Goal: Information Seeking & Learning: Check status

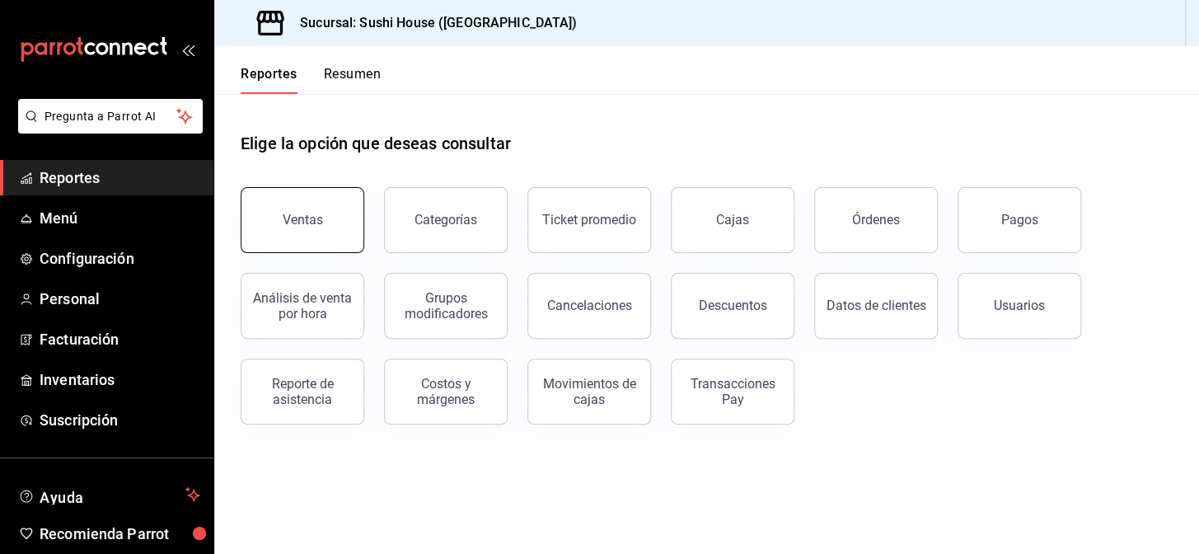
click at [302, 222] on div "Ventas" at bounding box center [303, 220] width 40 height 16
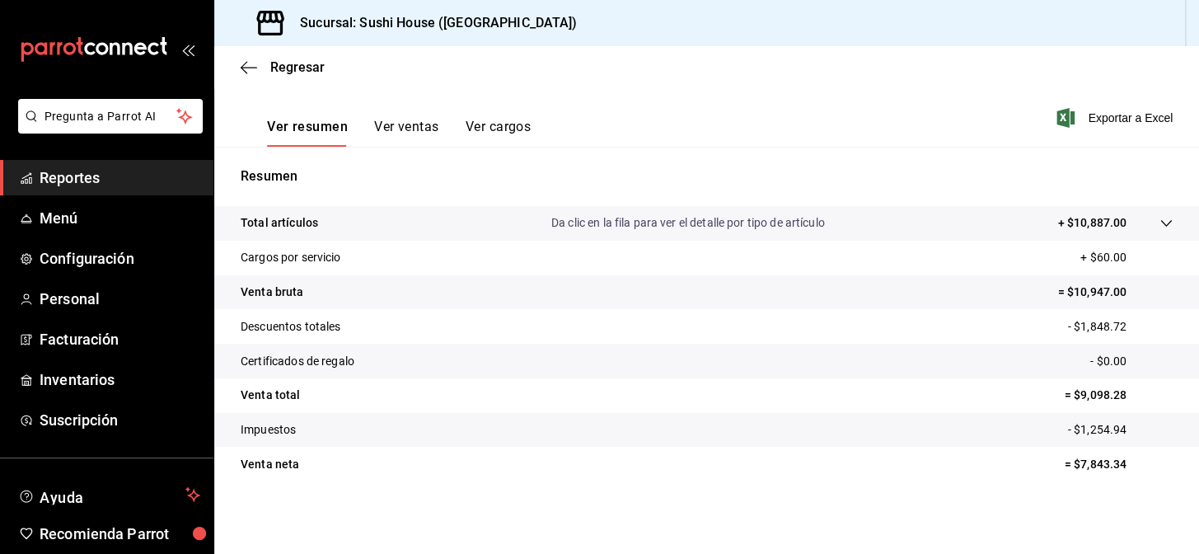
scroll to position [237, 0]
click at [94, 162] on link "Reportes" at bounding box center [106, 177] width 213 height 35
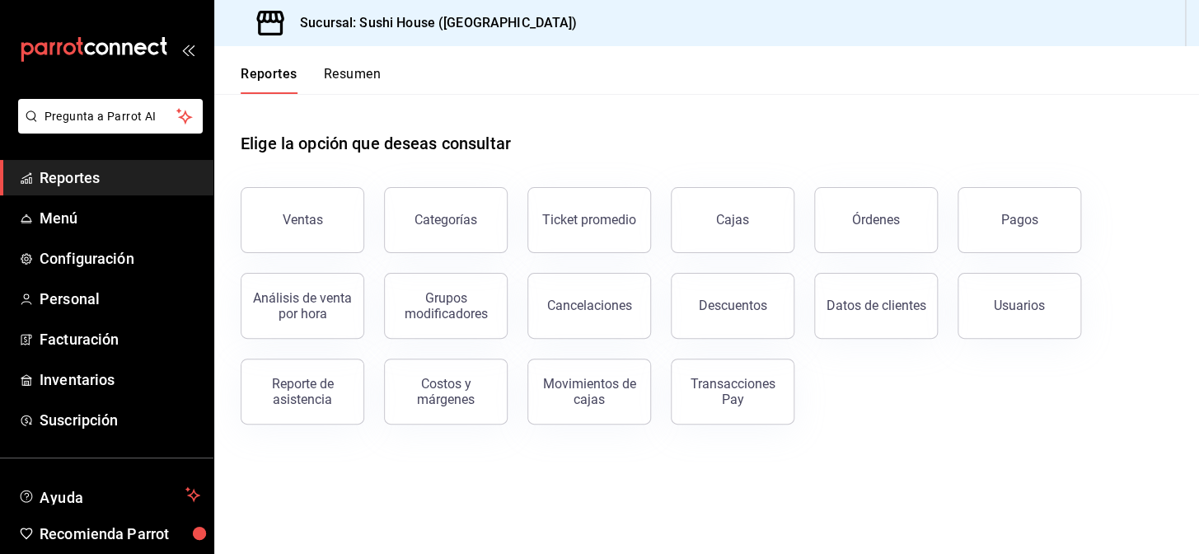
click at [346, 77] on button "Resumen" at bounding box center [352, 80] width 57 height 28
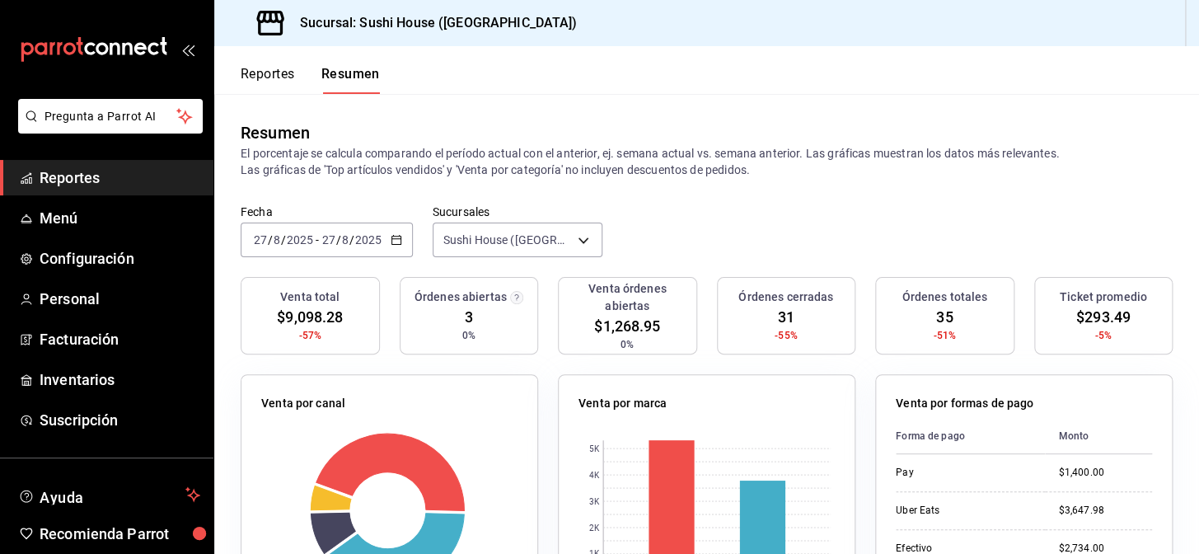
click at [95, 166] on span "Reportes" at bounding box center [120, 177] width 161 height 22
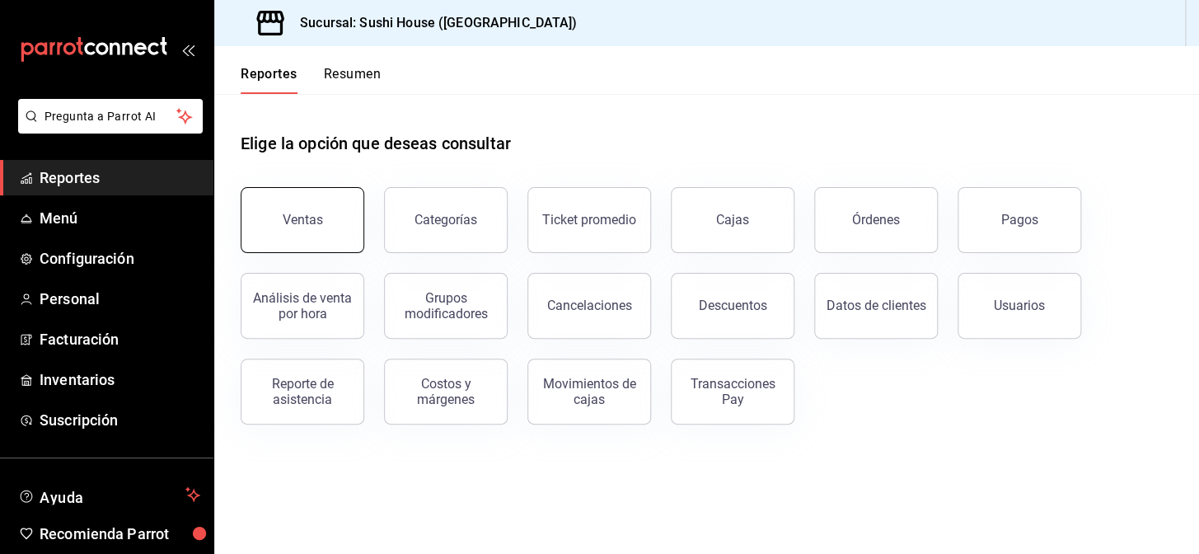
click at [302, 223] on div "Ventas" at bounding box center [303, 220] width 40 height 16
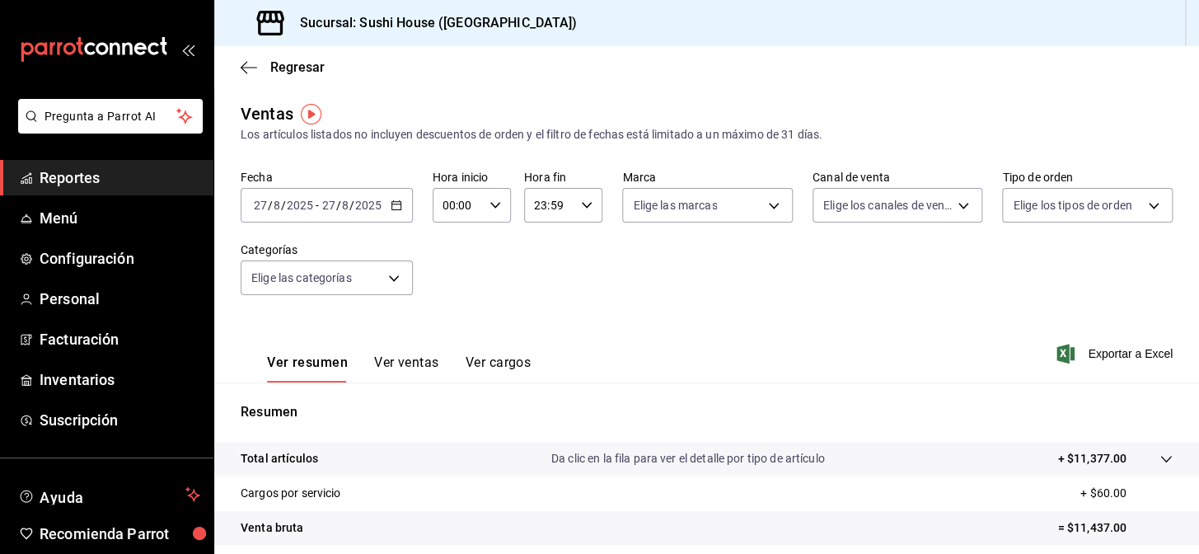
click at [67, 192] on link "Reportes" at bounding box center [106, 177] width 213 height 35
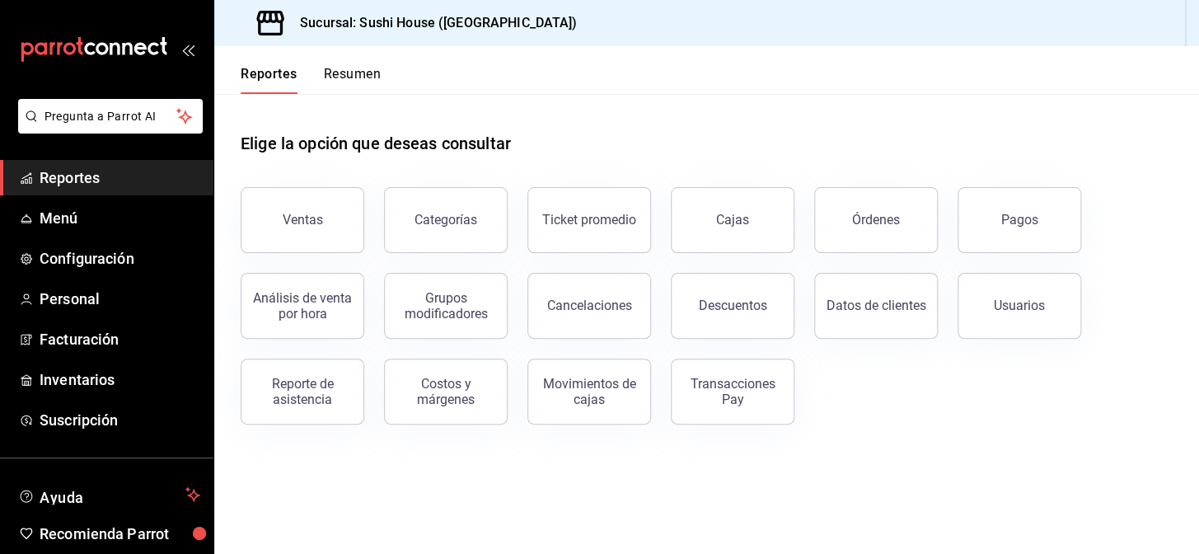
click at [363, 72] on button "Resumen" at bounding box center [352, 80] width 57 height 28
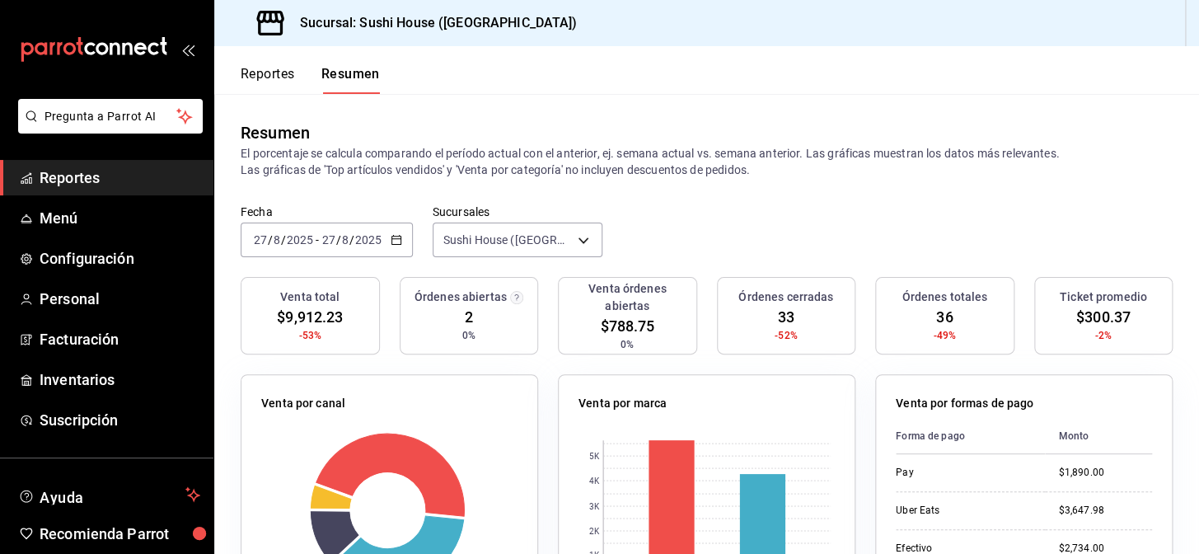
click at [121, 183] on span "Reportes" at bounding box center [120, 177] width 161 height 22
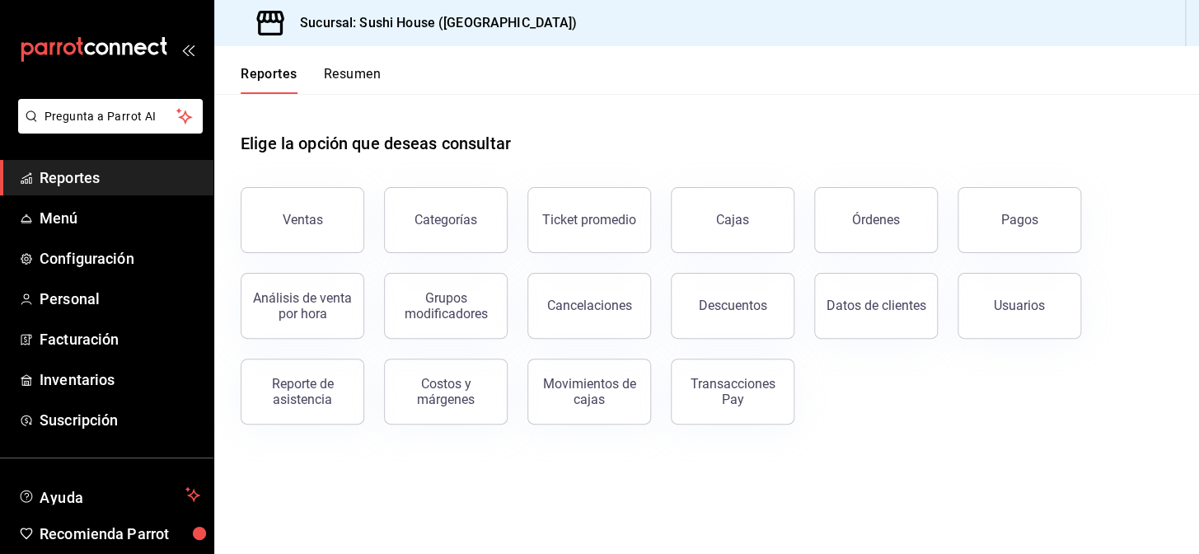
click at [333, 89] on button "Resumen" at bounding box center [352, 80] width 57 height 28
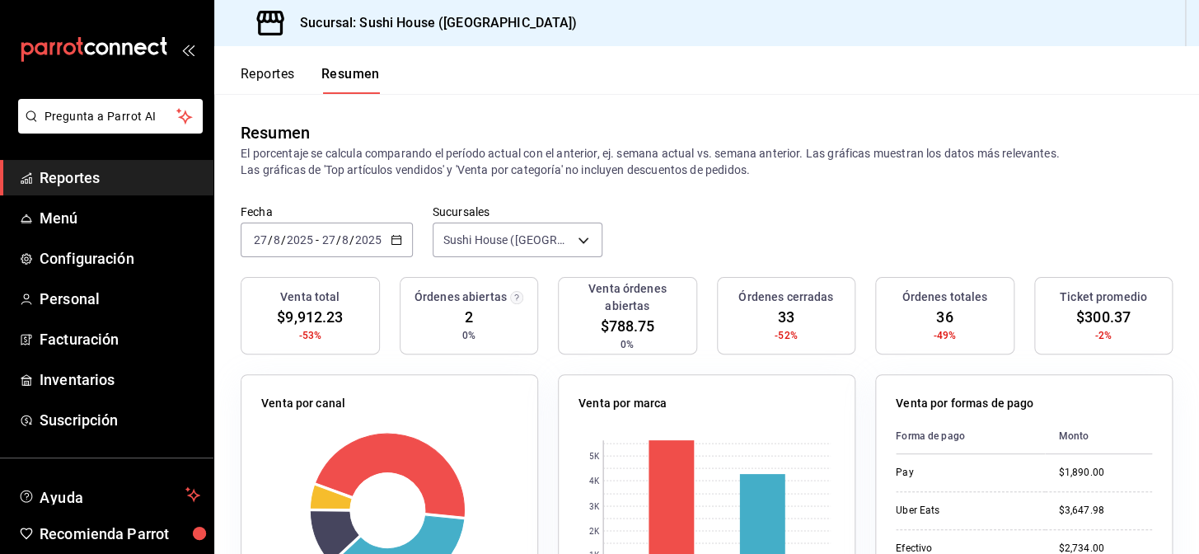
click at [113, 175] on span "Reportes" at bounding box center [120, 177] width 161 height 22
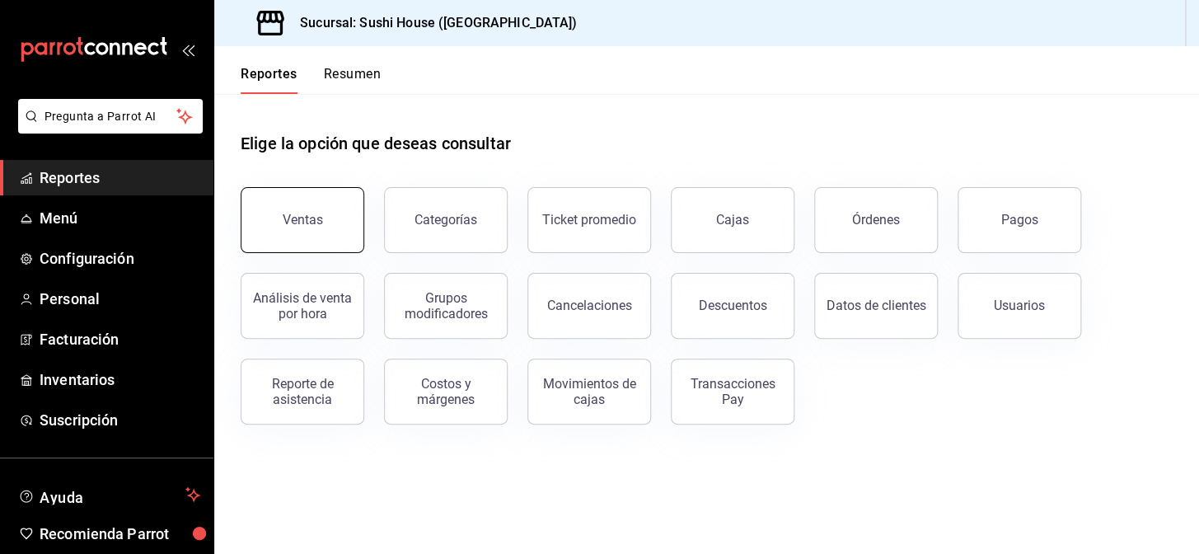
click at [311, 201] on button "Ventas" at bounding box center [303, 220] width 124 height 66
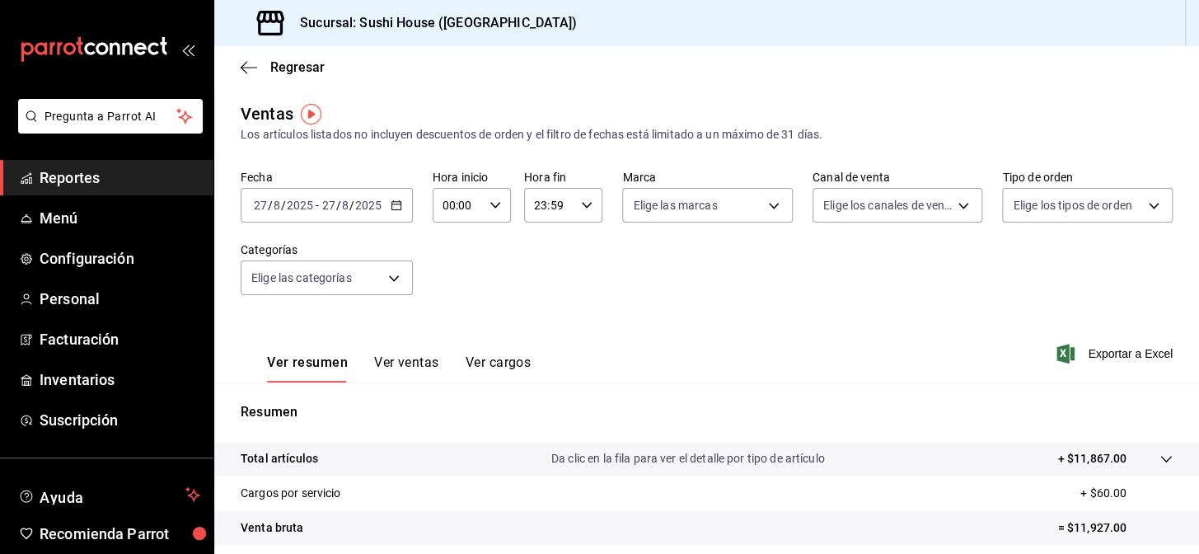
click at [142, 176] on span "Reportes" at bounding box center [120, 177] width 161 height 22
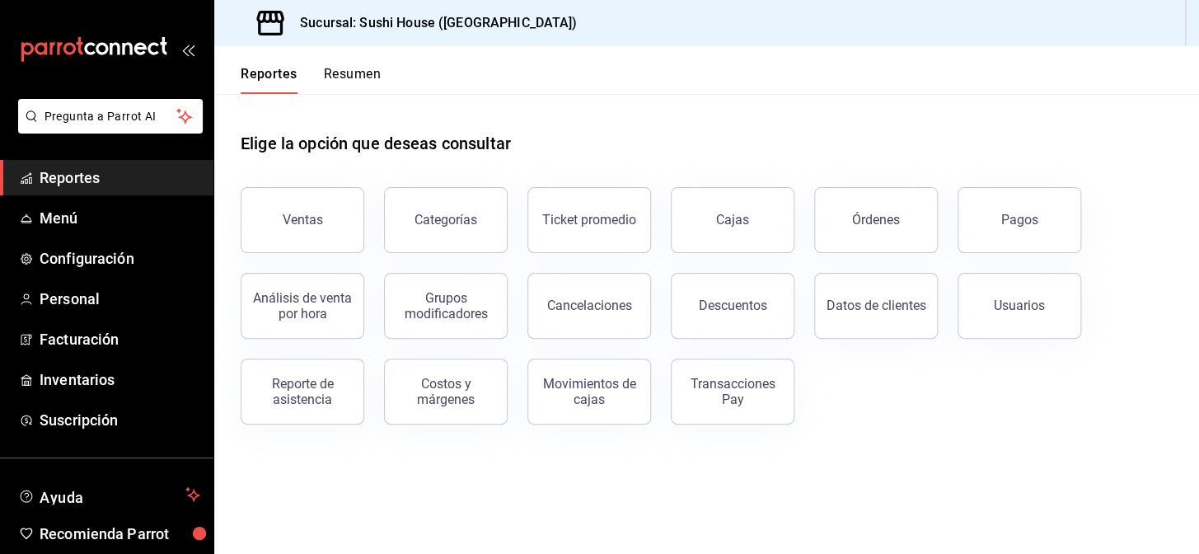
click at [370, 78] on button "Resumen" at bounding box center [352, 80] width 57 height 28
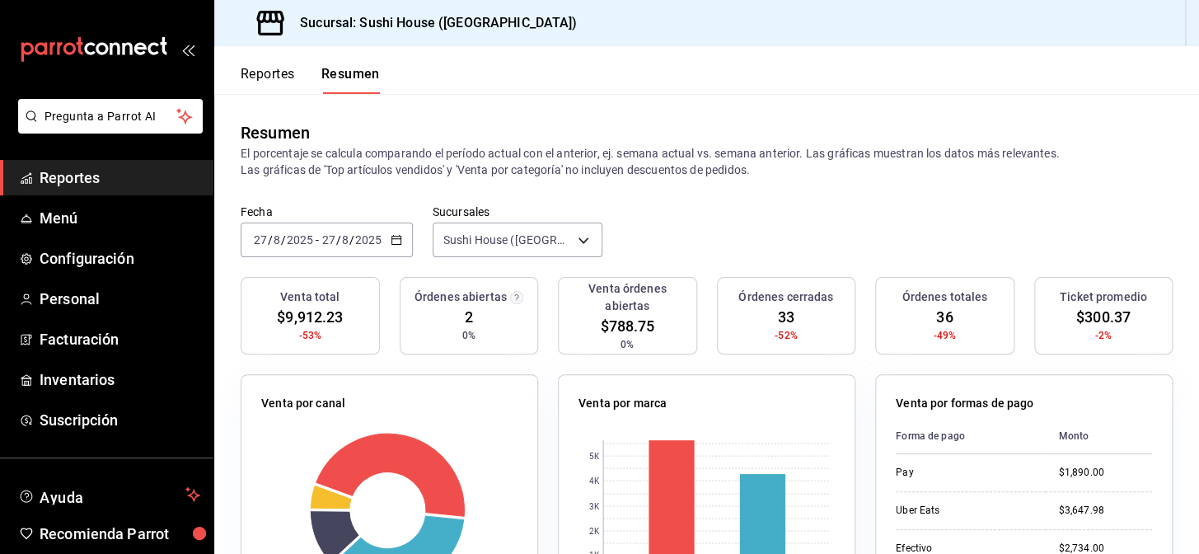
click at [99, 170] on span "Reportes" at bounding box center [120, 177] width 161 height 22
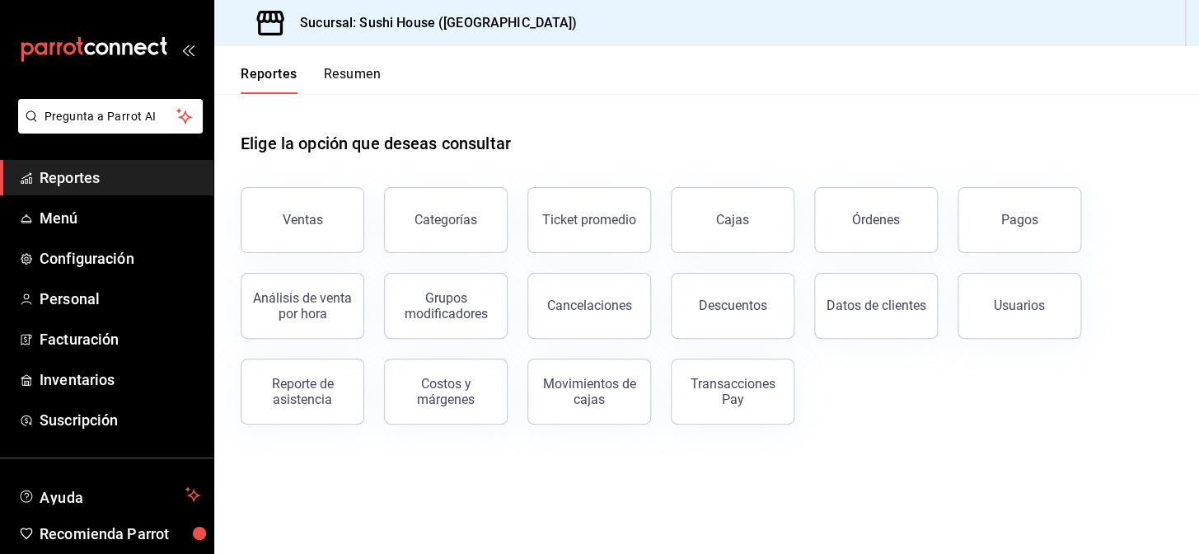
click at [121, 169] on span "Reportes" at bounding box center [120, 177] width 161 height 22
click at [179, 179] on span "Reportes" at bounding box center [120, 177] width 161 height 22
click at [363, 74] on button "Resumen" at bounding box center [352, 80] width 57 height 28
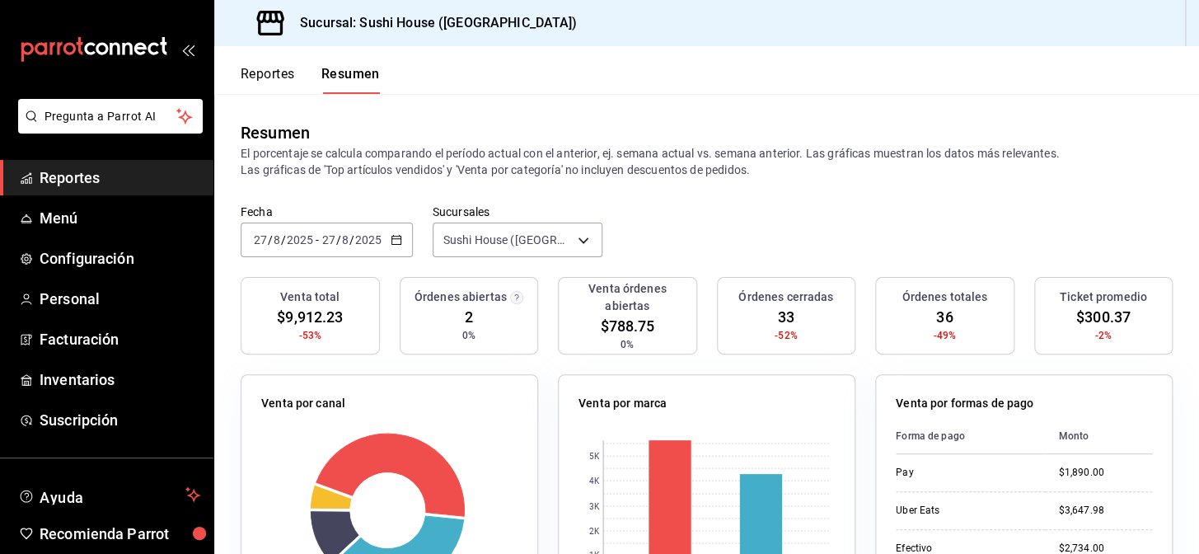
click at [93, 189] on link "Reportes" at bounding box center [106, 177] width 213 height 35
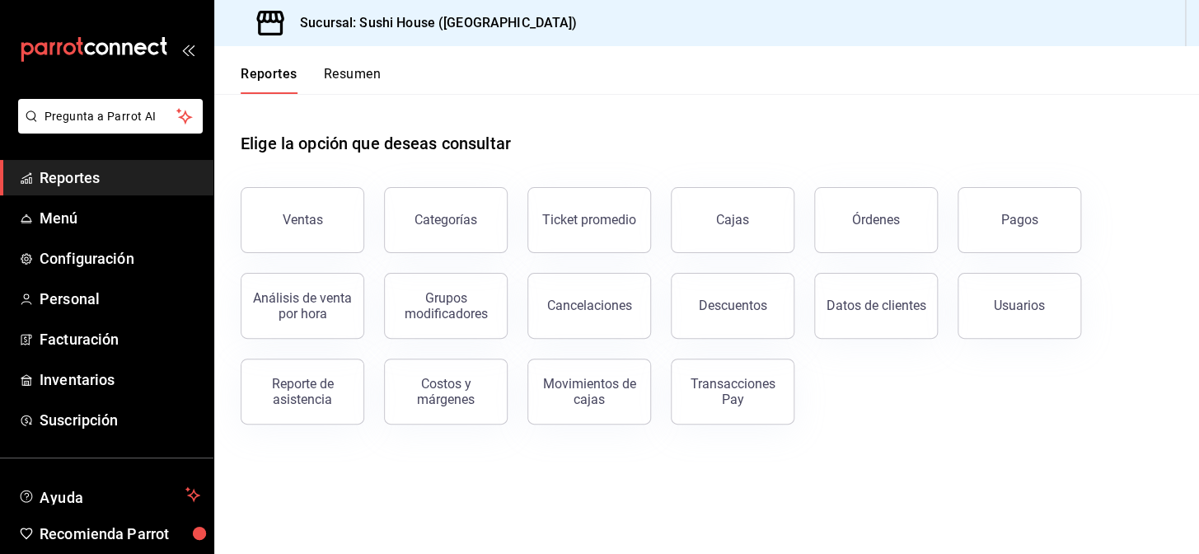
click at [156, 173] on span "Reportes" at bounding box center [120, 177] width 161 height 22
click at [268, 213] on button "Ventas" at bounding box center [303, 220] width 124 height 66
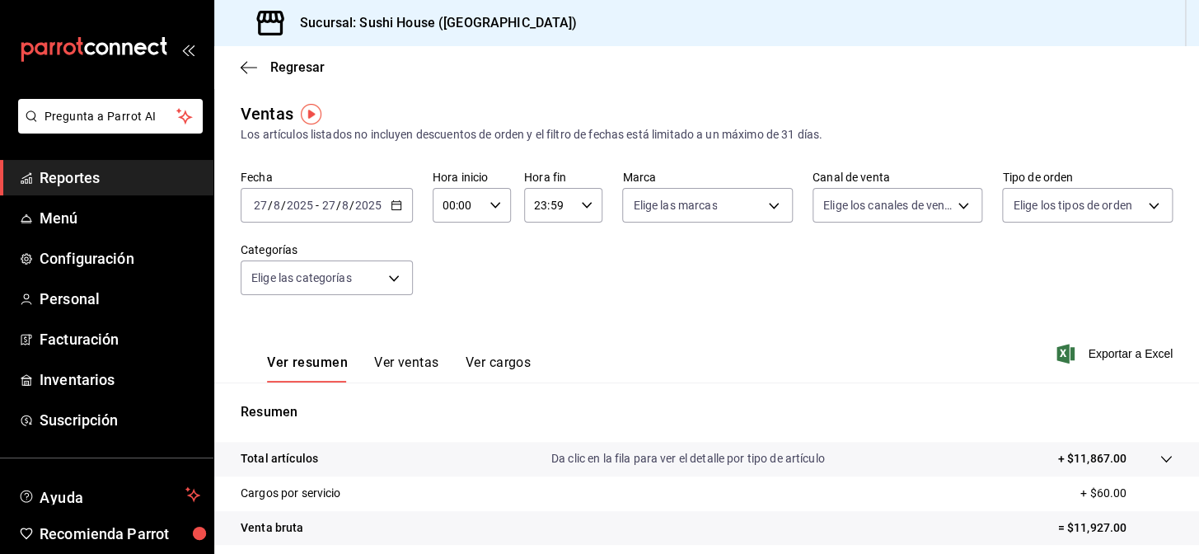
click at [115, 170] on span "Reportes" at bounding box center [120, 177] width 161 height 22
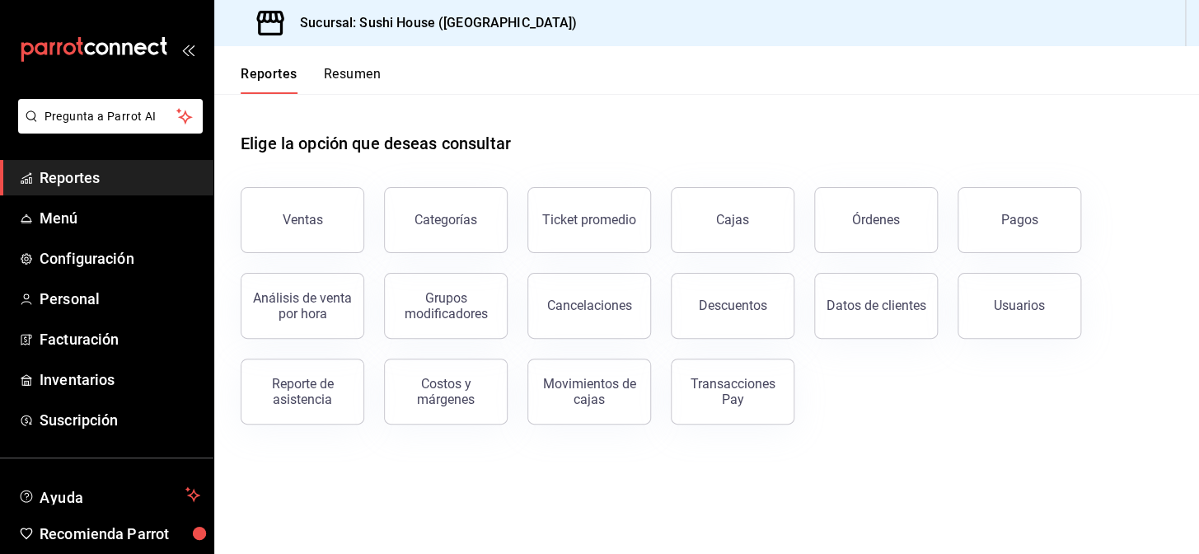
click at [343, 89] on button "Resumen" at bounding box center [352, 80] width 57 height 28
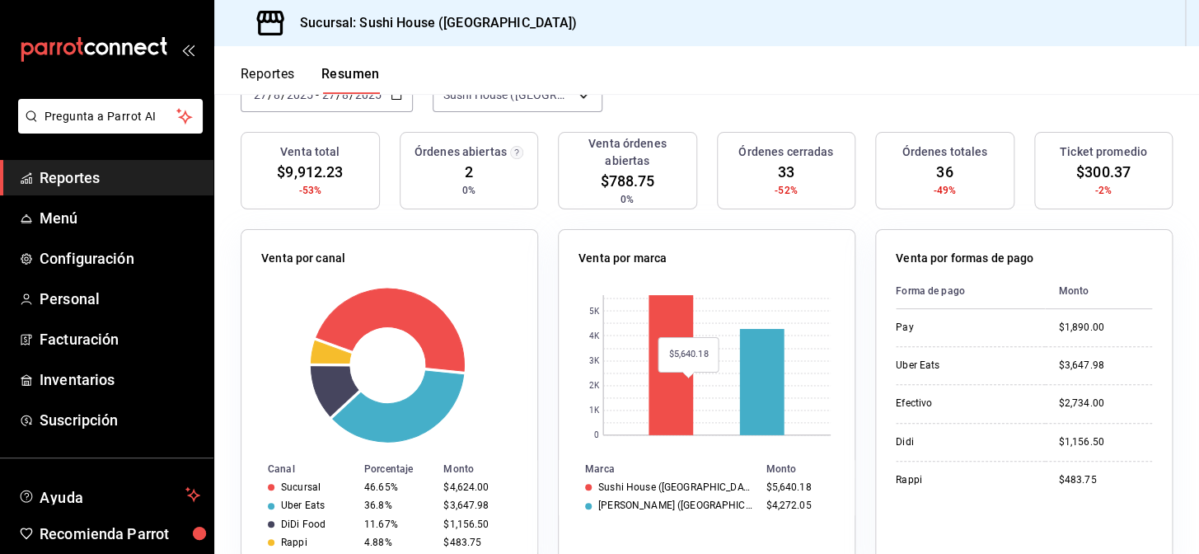
scroll to position [149, 0]
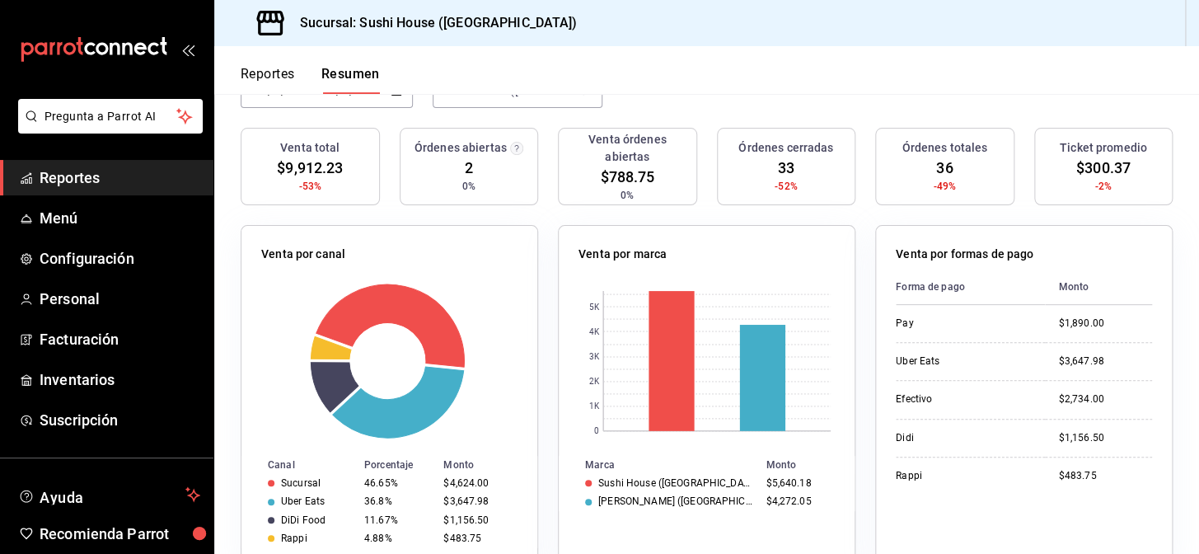
click at [40, 181] on span "Reportes" at bounding box center [120, 177] width 161 height 22
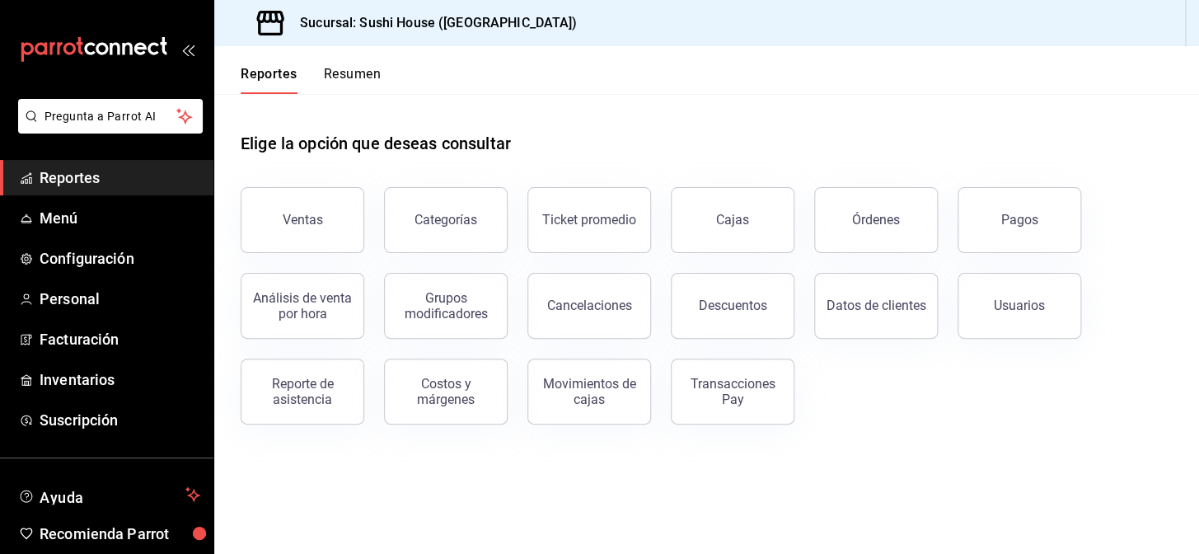
click at [384, 72] on header "Reportes Resumen" at bounding box center [706, 70] width 985 height 48
click at [360, 76] on button "Resumen" at bounding box center [352, 80] width 57 height 28
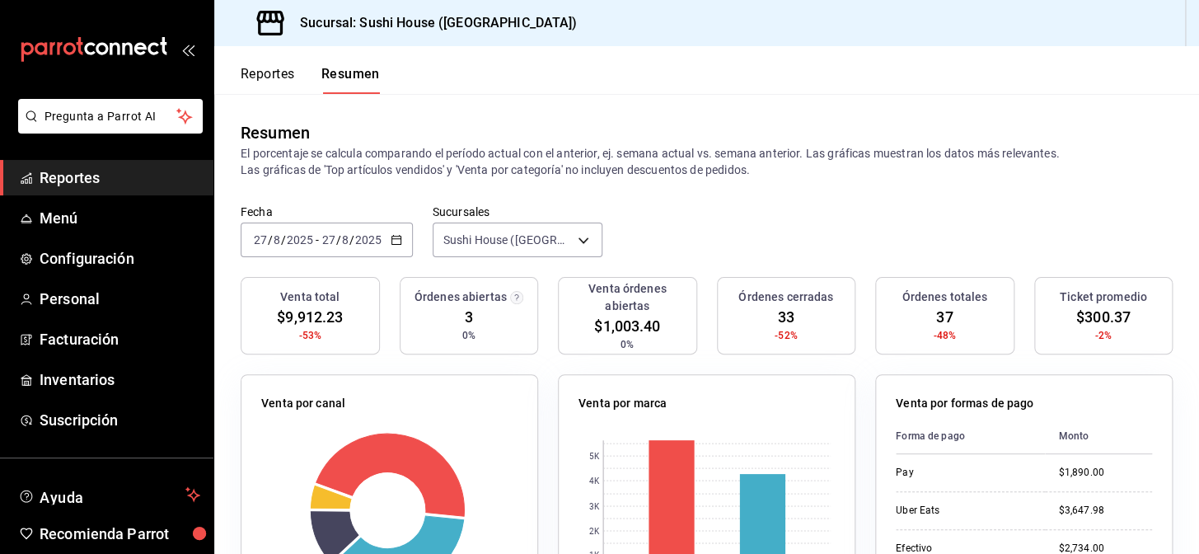
click at [141, 182] on span "Reportes" at bounding box center [120, 177] width 161 height 22
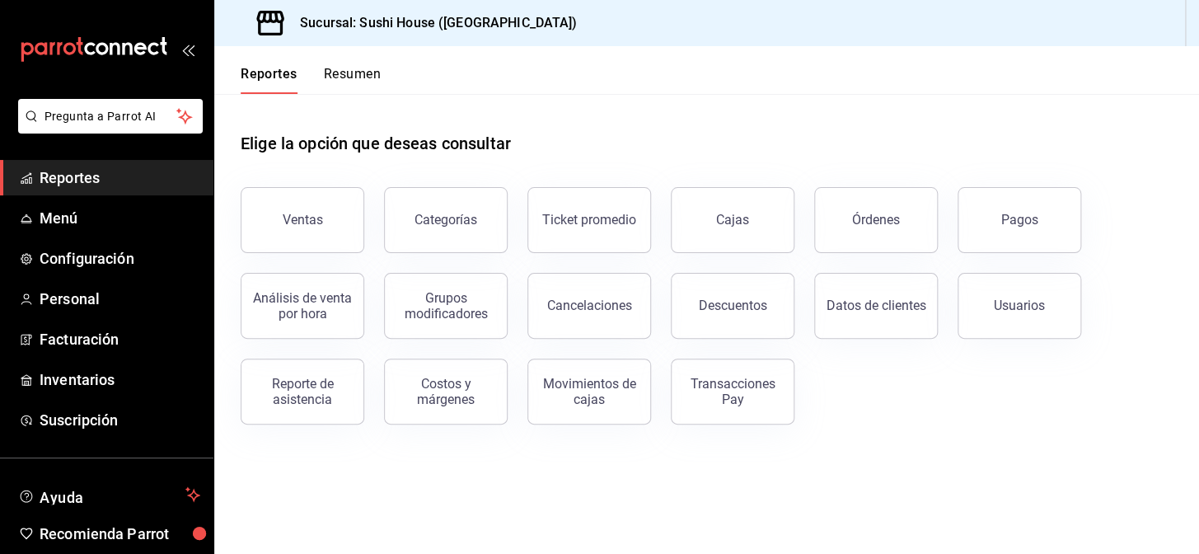
click at [362, 77] on button "Resumen" at bounding box center [352, 80] width 57 height 28
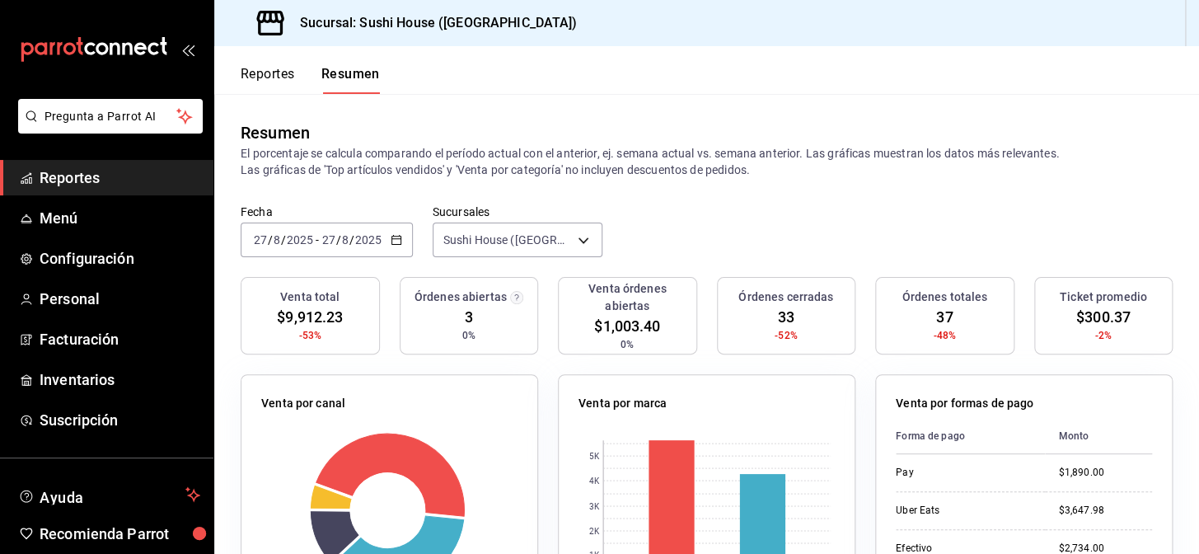
click at [96, 186] on span "Reportes" at bounding box center [120, 177] width 161 height 22
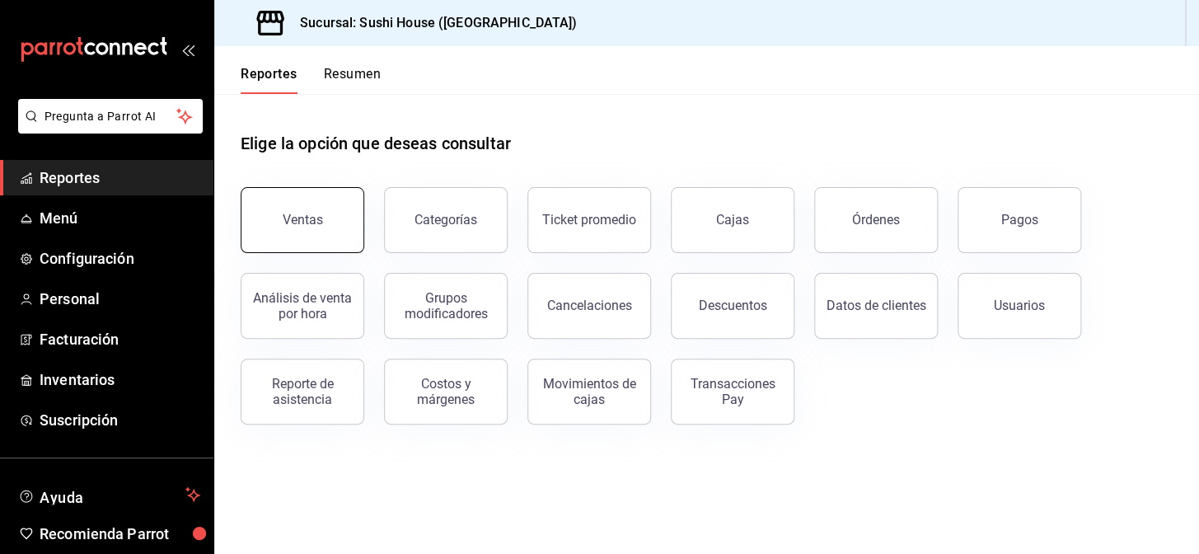
click at [307, 232] on button "Ventas" at bounding box center [303, 220] width 124 height 66
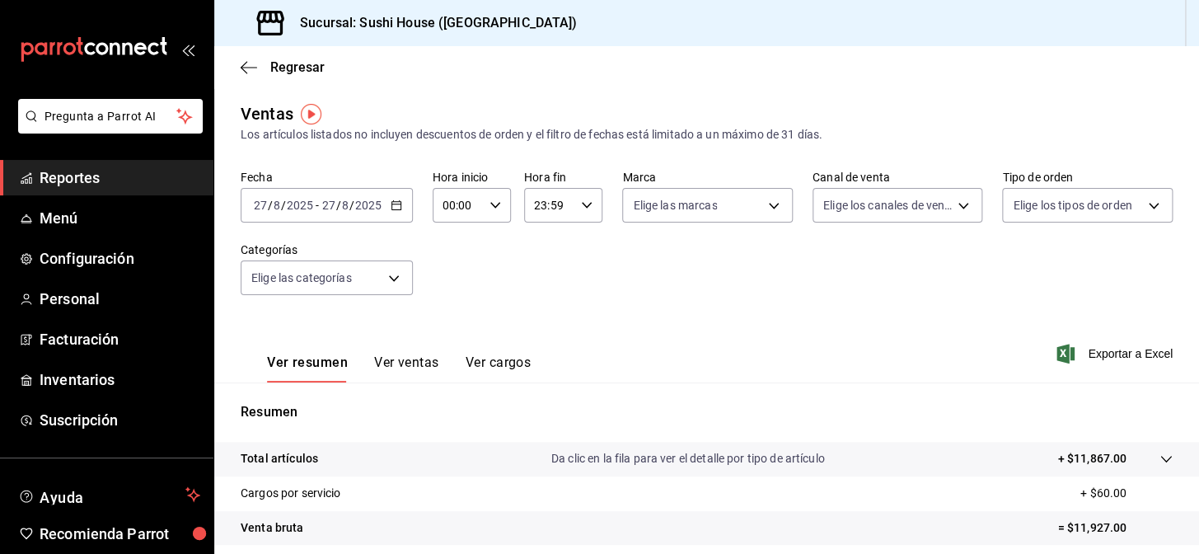
click at [124, 183] on span "Reportes" at bounding box center [120, 177] width 161 height 22
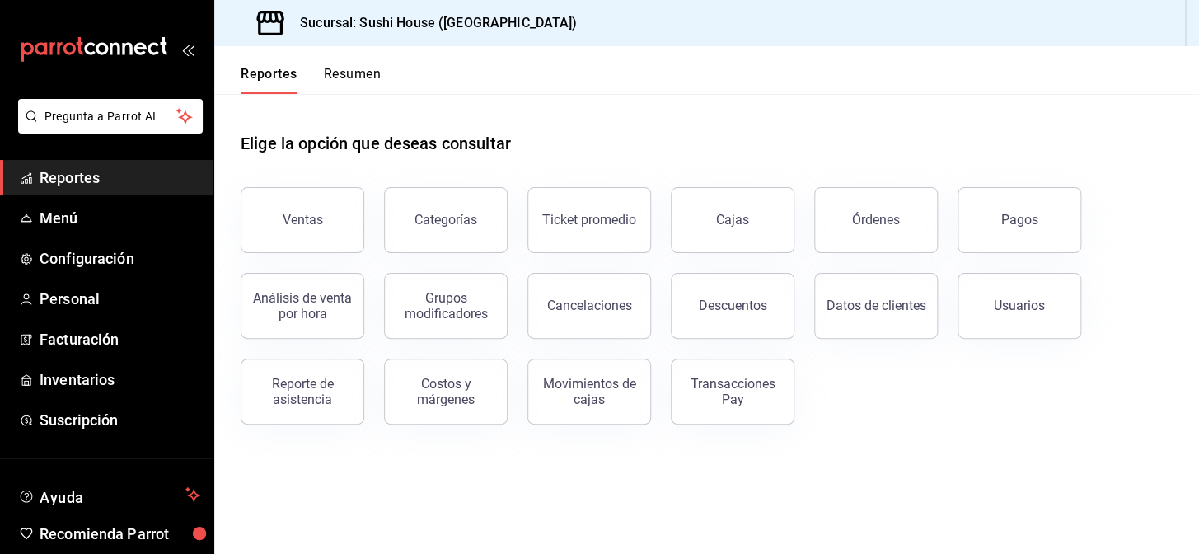
click at [346, 76] on button "Resumen" at bounding box center [352, 80] width 57 height 28
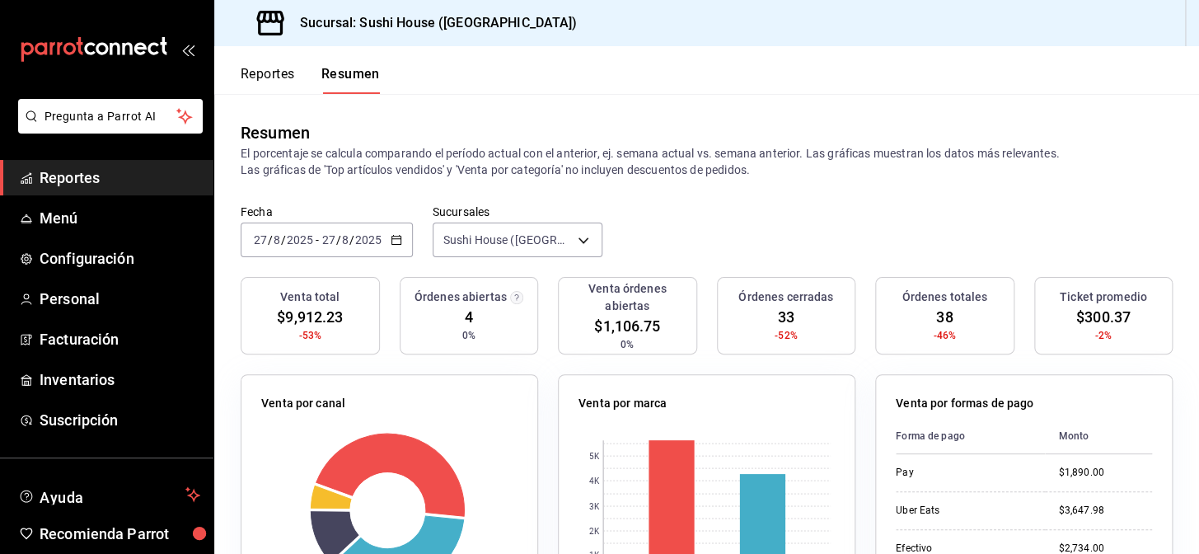
click at [57, 176] on span "Reportes" at bounding box center [120, 177] width 161 height 22
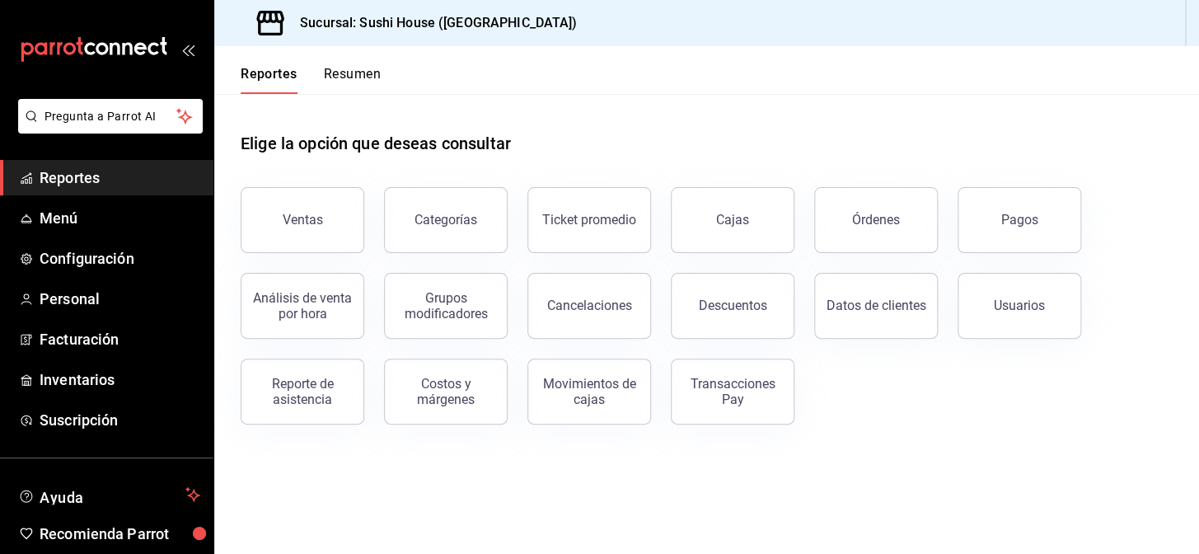
click at [341, 71] on button "Resumen" at bounding box center [352, 80] width 57 height 28
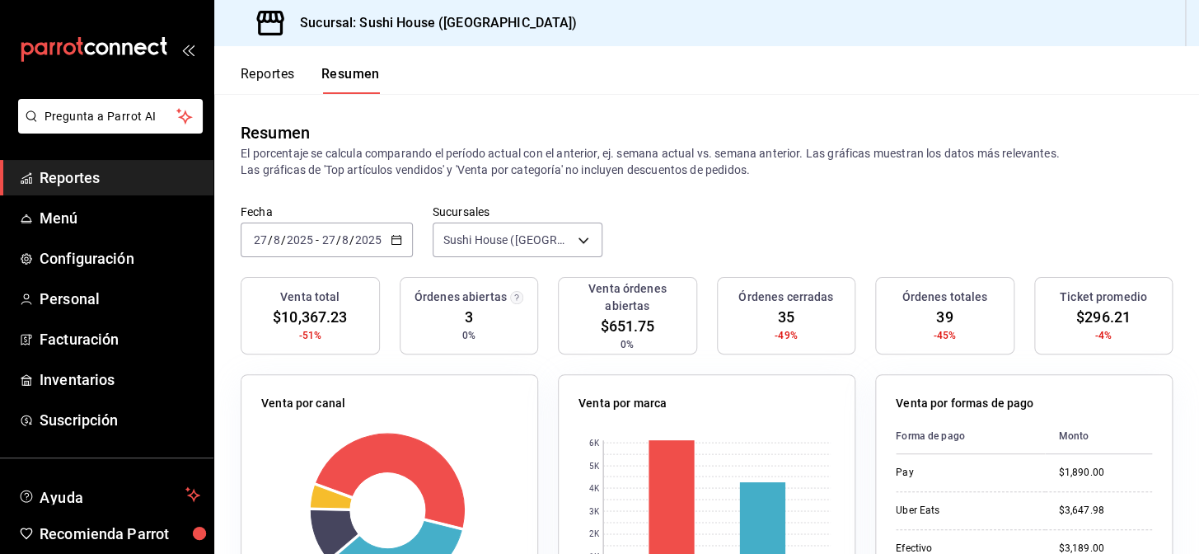
click at [113, 180] on span "Reportes" at bounding box center [120, 177] width 161 height 22
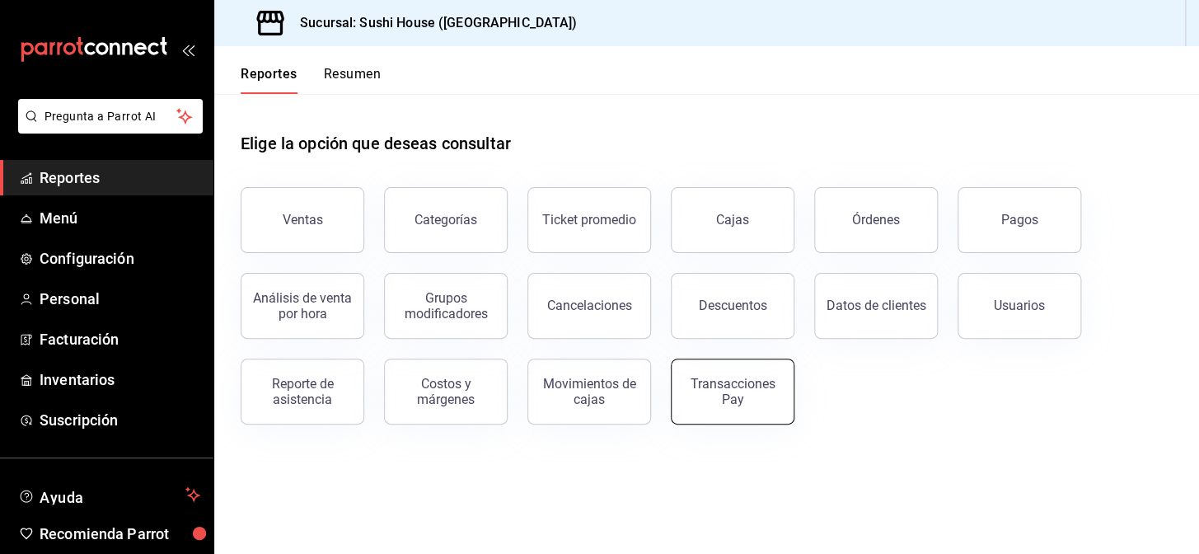
click at [733, 396] on div "Transacciones Pay" at bounding box center [733, 391] width 102 height 31
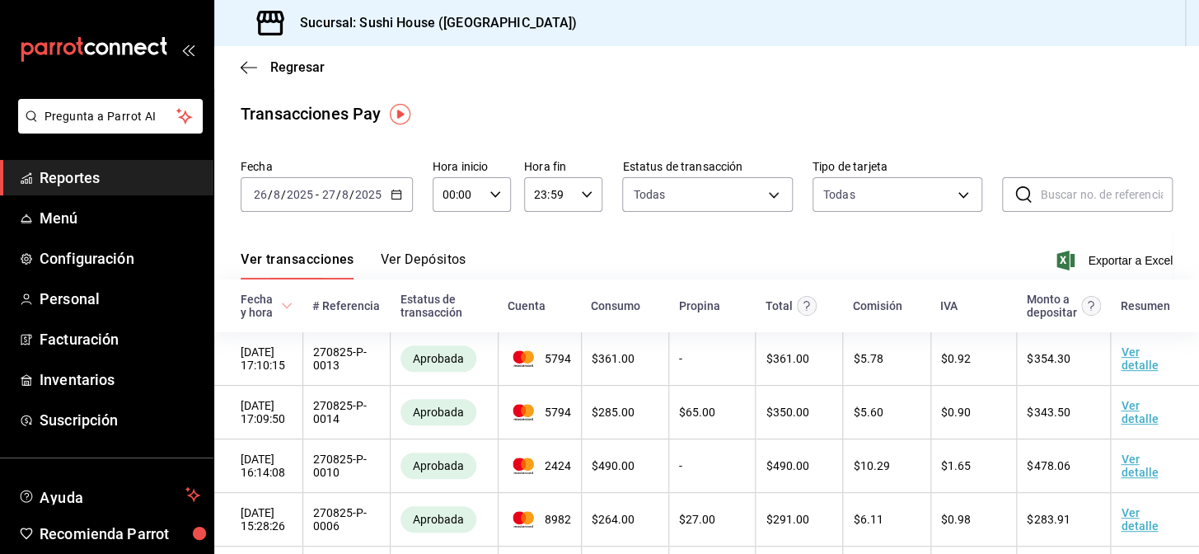
click at [392, 194] on icon "button" at bounding box center [397, 195] width 12 height 12
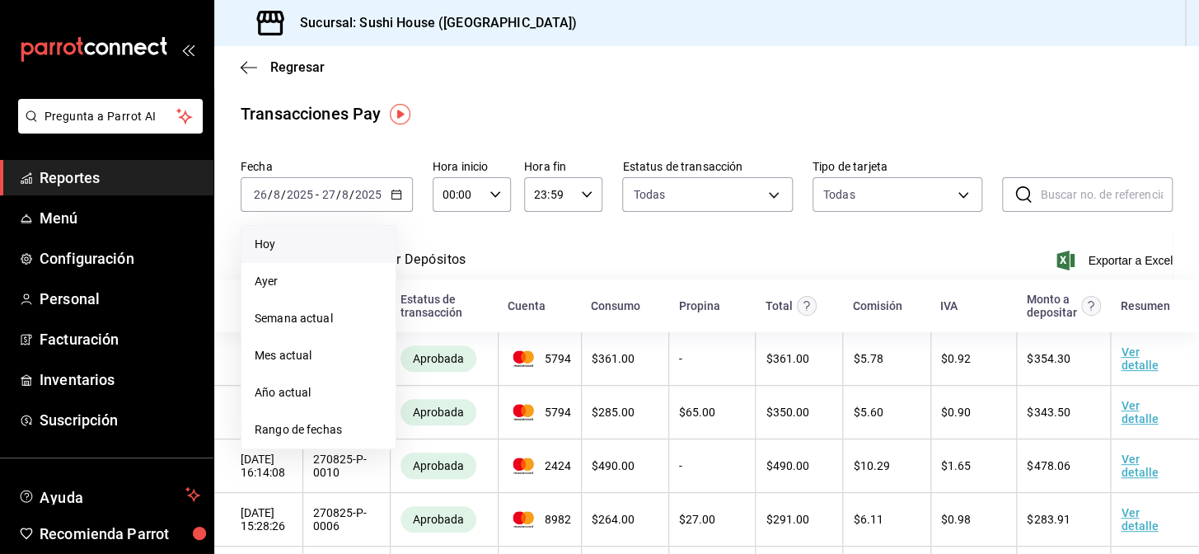
click at [264, 233] on li "Hoy" at bounding box center [318, 244] width 154 height 37
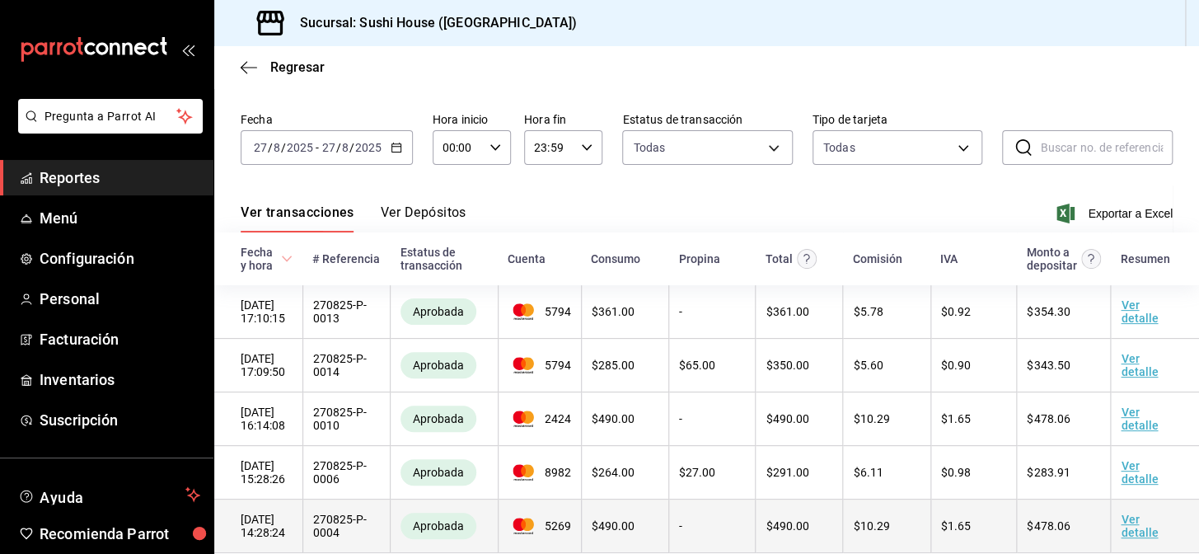
scroll to position [84, 0]
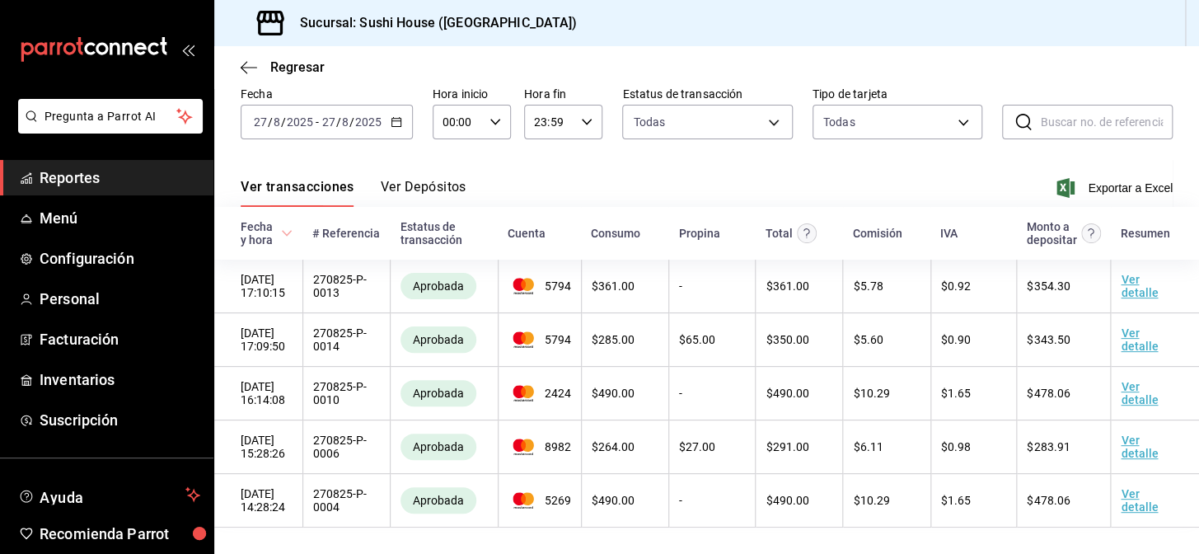
click at [107, 162] on link "Reportes" at bounding box center [106, 177] width 213 height 35
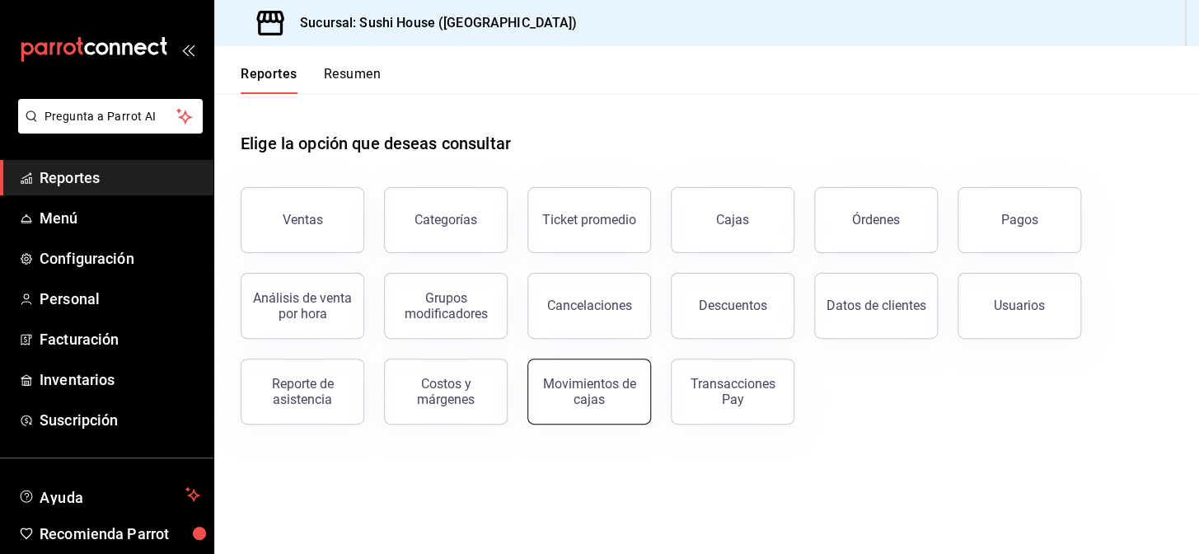
click at [543, 395] on div "Movimientos de cajas" at bounding box center [589, 391] width 102 height 31
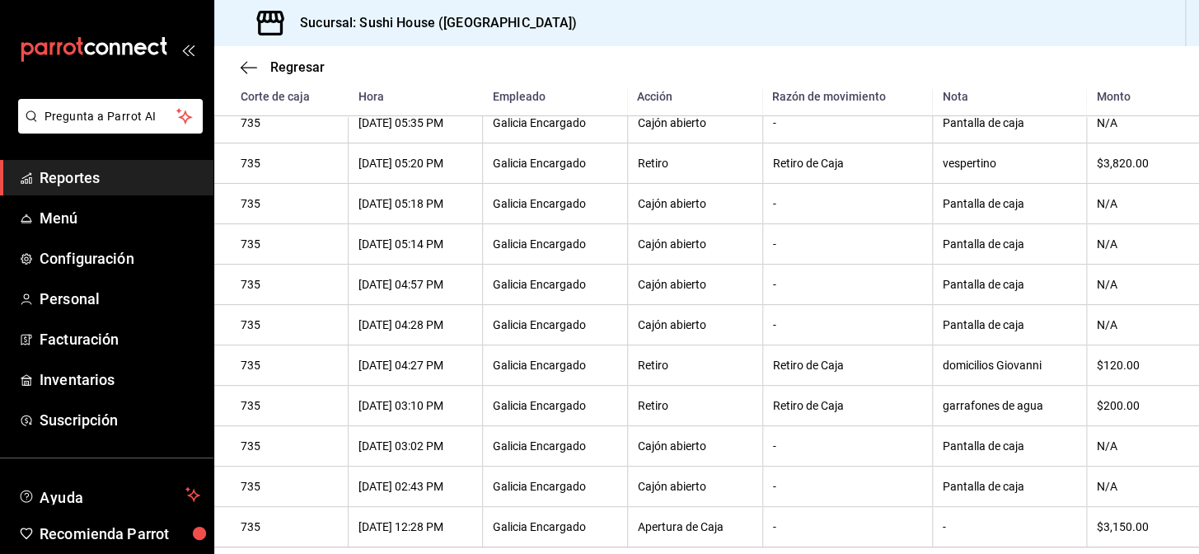
scroll to position [238, 0]
click at [124, 171] on span "Reportes" at bounding box center [120, 177] width 161 height 22
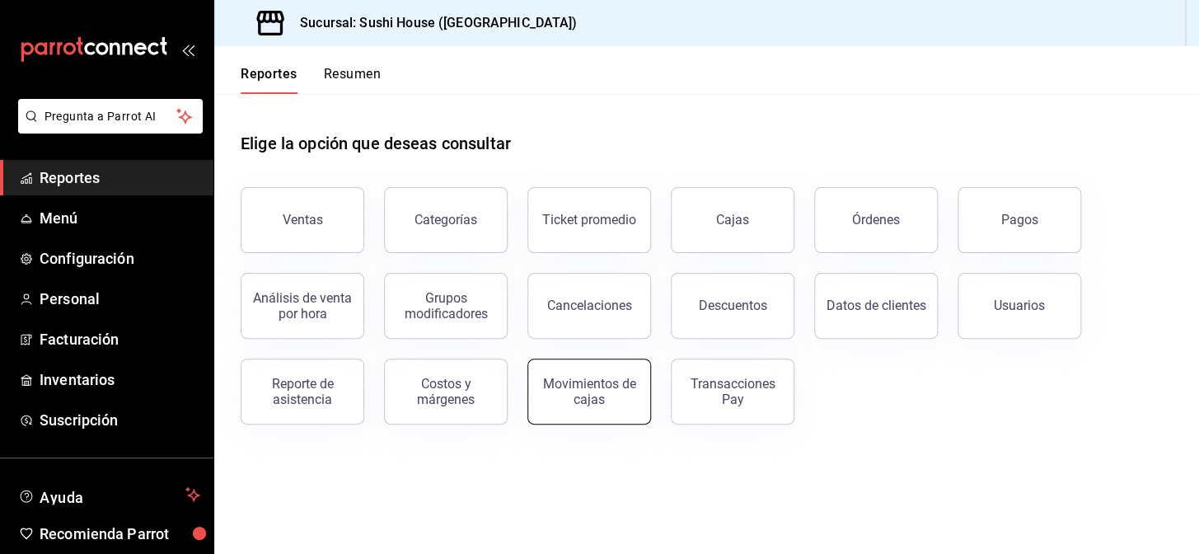
click at [573, 403] on div "Movimientos de cajas" at bounding box center [589, 391] width 102 height 31
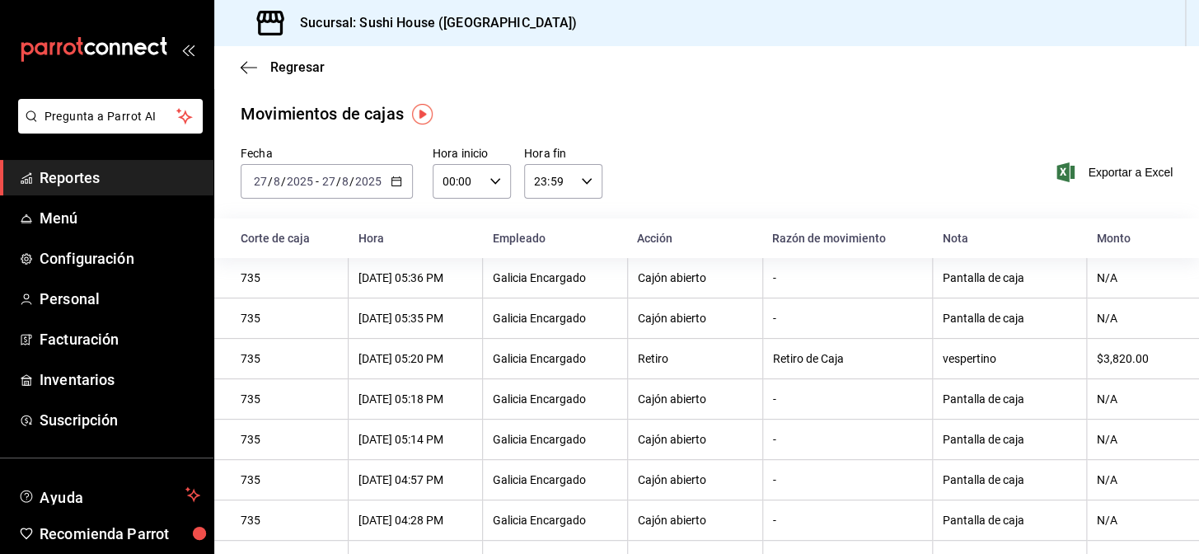
click at [107, 174] on span "Reportes" at bounding box center [120, 177] width 161 height 22
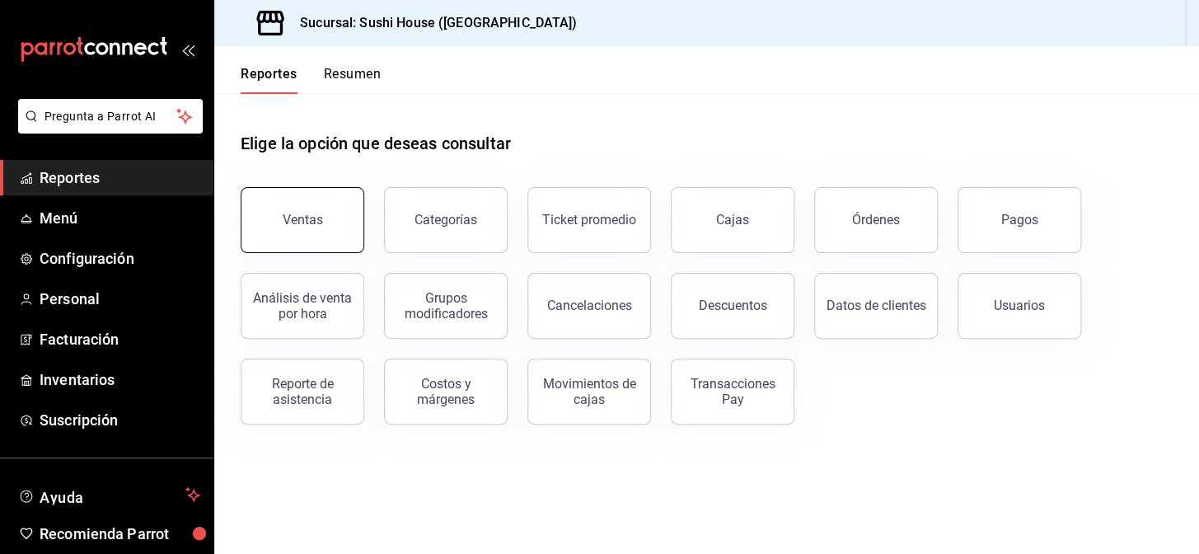
click at [284, 219] on div "Ventas" at bounding box center [303, 220] width 40 height 16
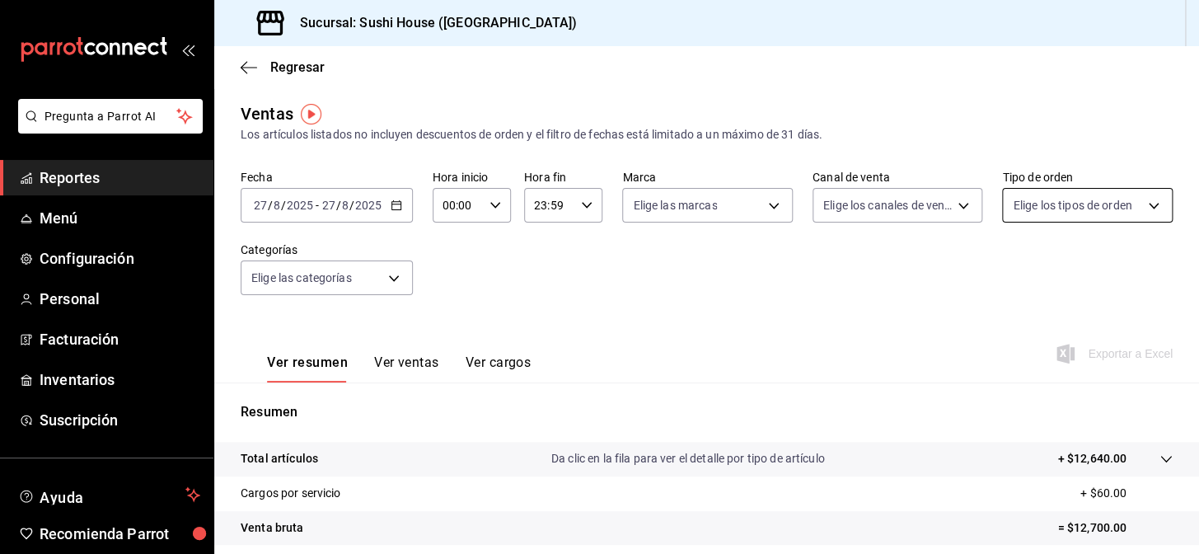
click at [1047, 214] on body "Pregunta a Parrot AI Reportes Menú Configuración Personal Facturación Inventari…" at bounding box center [599, 277] width 1199 height 554
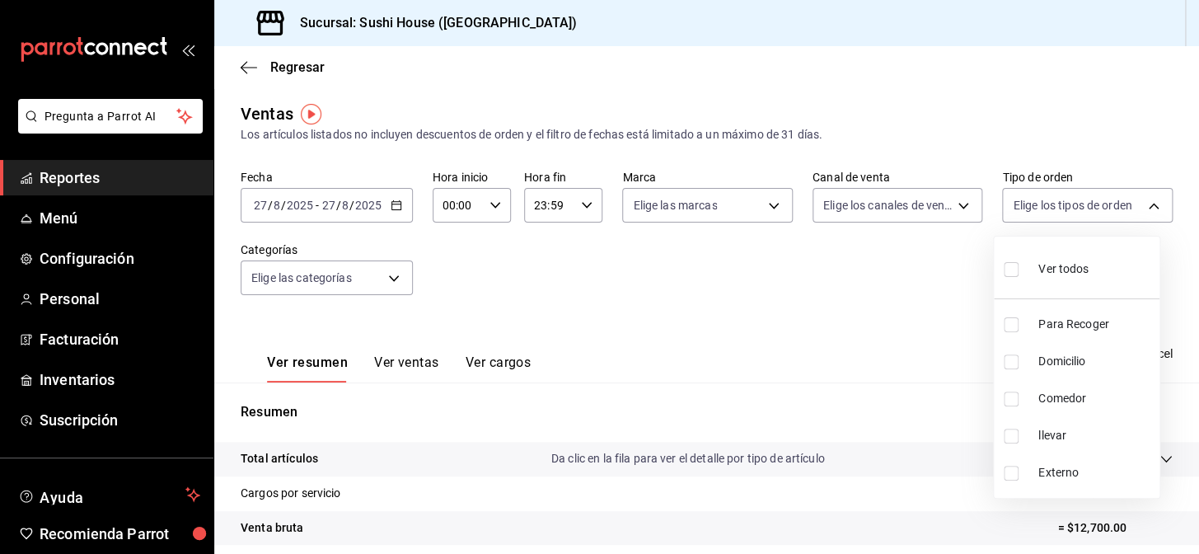
click at [1016, 326] on input "checkbox" at bounding box center [1011, 324] width 15 height 15
checkbox input "true"
click at [1015, 370] on li "Domicilio" at bounding box center [1077, 361] width 166 height 37
type input "9d316b26-ed3c-41d9-ac2e-659a84dac7c1,c813e250-a487-4472-927d-f84c1c5aa0d0"
checkbox input "true"
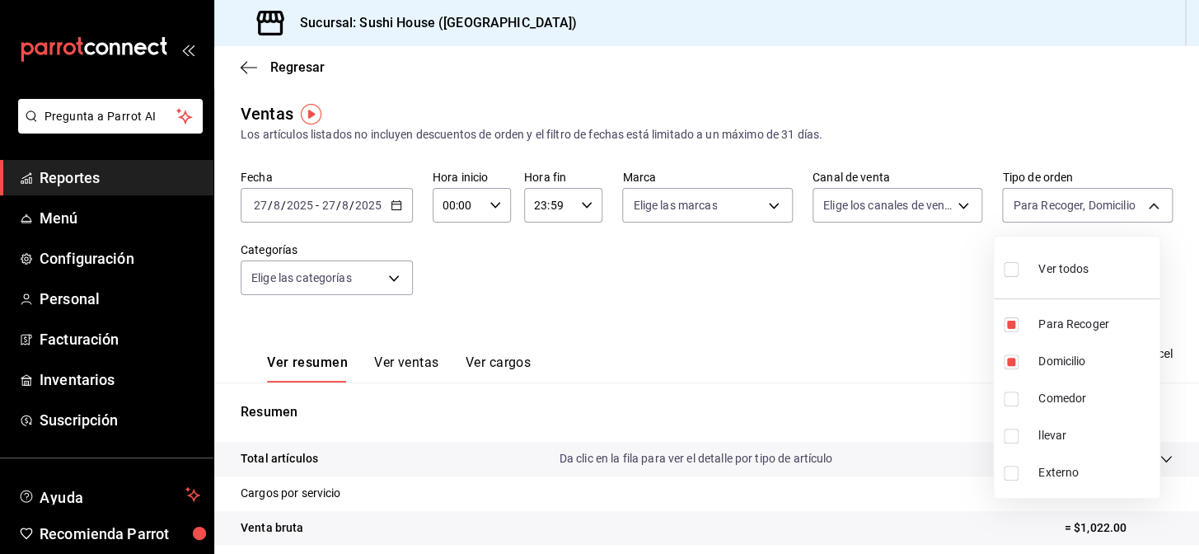
click at [1008, 399] on input "checkbox" at bounding box center [1011, 398] width 15 height 15
checkbox input "true"
type input "9d316b26-ed3c-41d9-ac2e-659a84dac7c1,c813e250-a487-4472-927d-f84c1c5aa0d0,53da9…"
click at [1016, 438] on input "checkbox" at bounding box center [1011, 436] width 15 height 15
checkbox input "true"
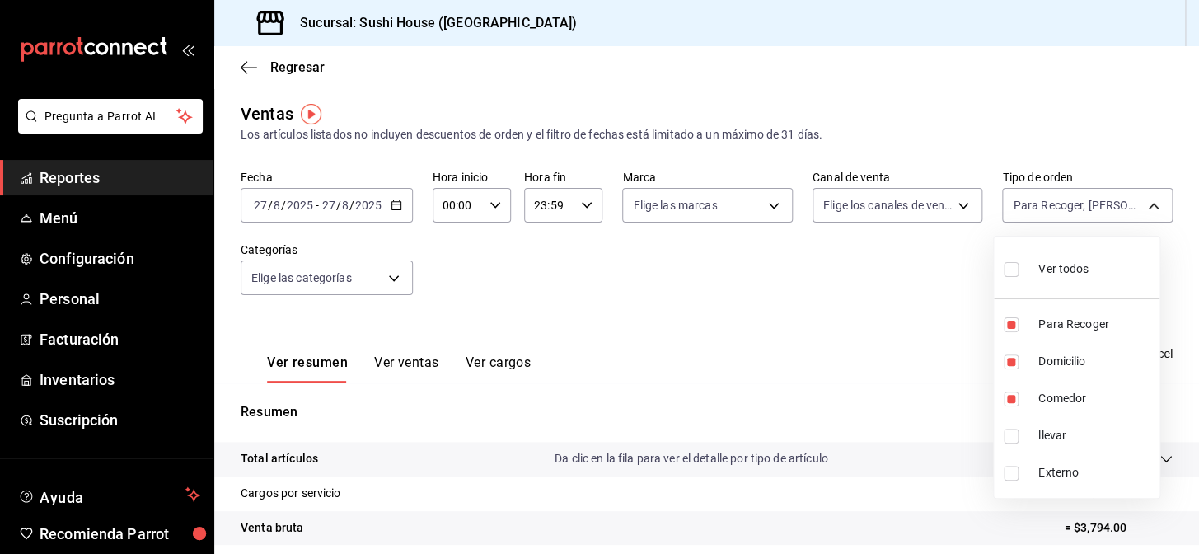
type input "9d316b26-ed3c-41d9-ac2e-659a84dac7c1,c813e250-a487-4472-927d-f84c1c5aa0d0,53da9…"
